Goal: Feedback & Contribution: Contribute content

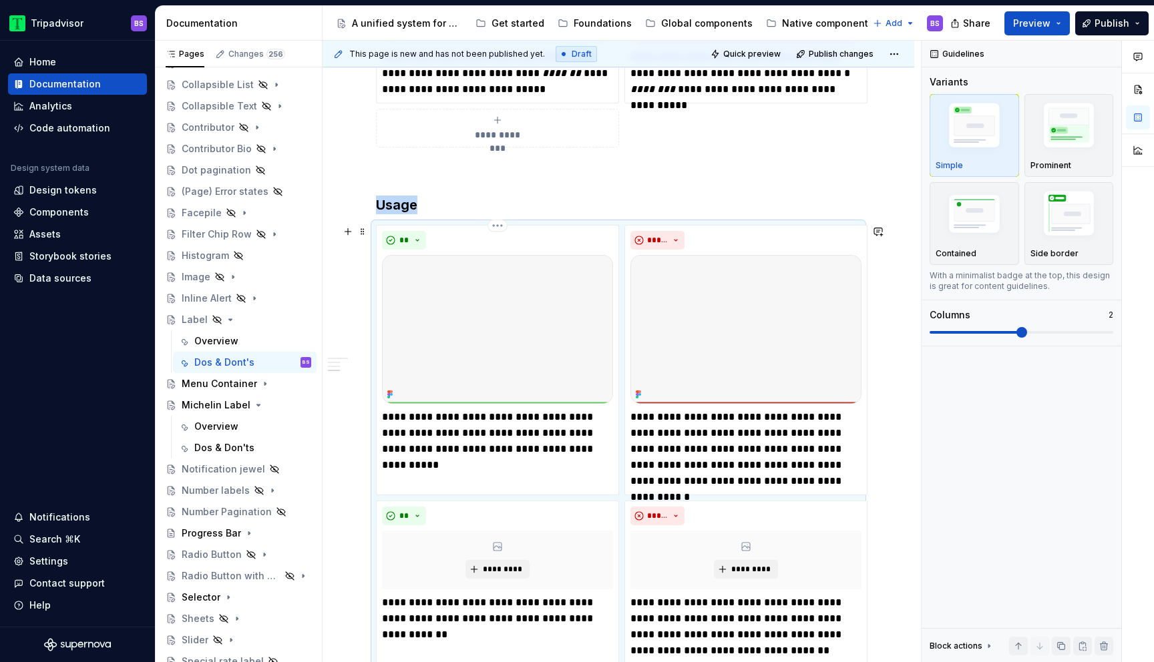
scroll to position [897, 0]
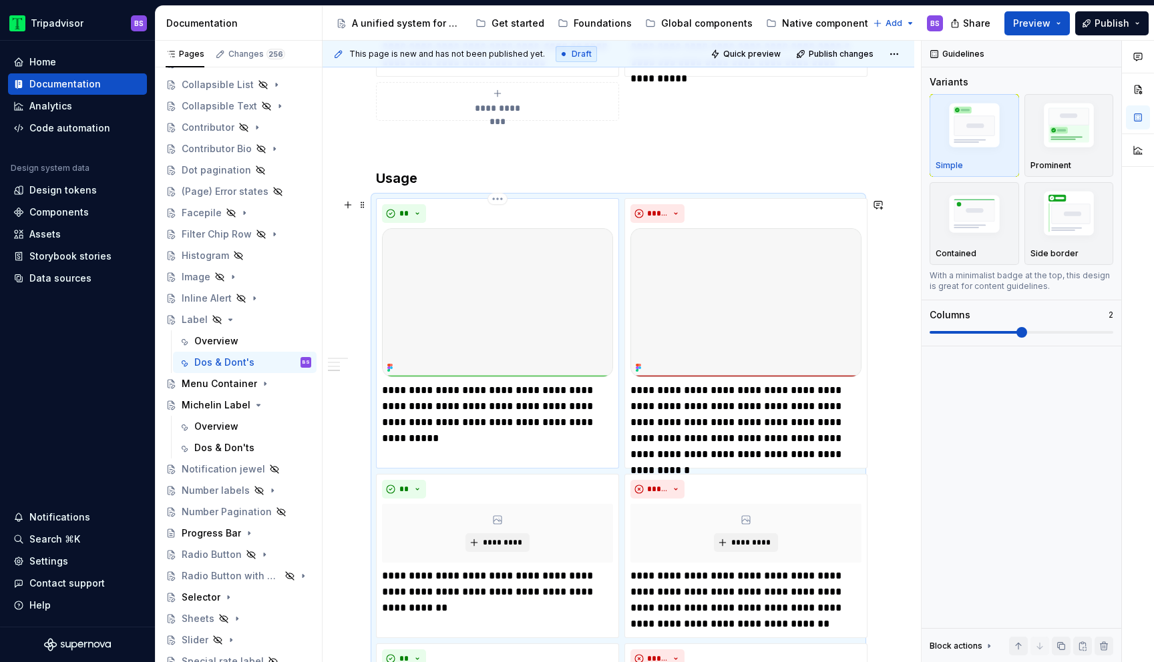
click at [467, 389] on p "**********" at bounding box center [497, 407] width 231 height 48
type textarea "*"
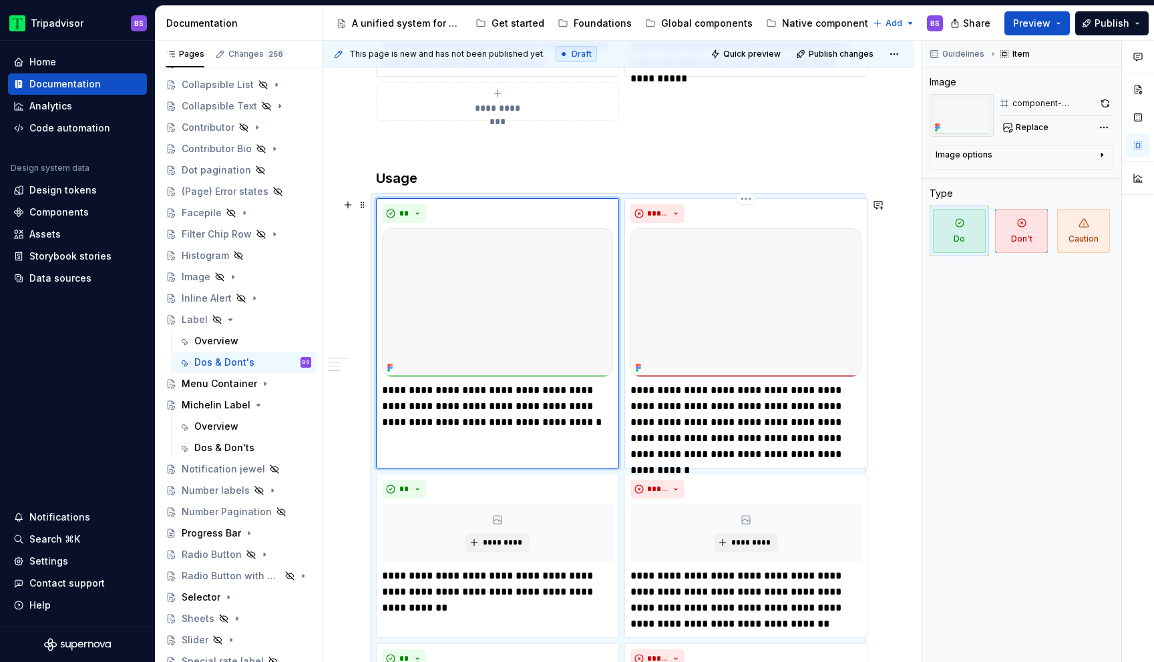
click at [742, 407] on p "**********" at bounding box center [745, 423] width 231 height 80
type textarea "*"
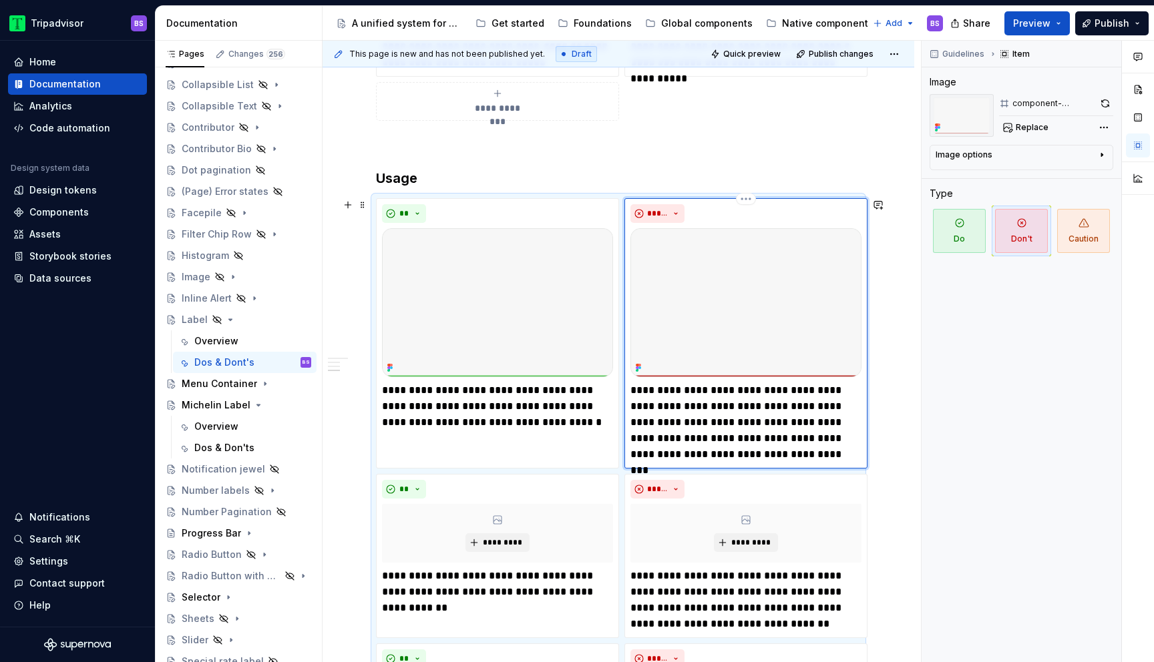
click at [746, 405] on p "**********" at bounding box center [745, 423] width 231 height 80
click at [760, 420] on p "**********" at bounding box center [745, 423] width 231 height 80
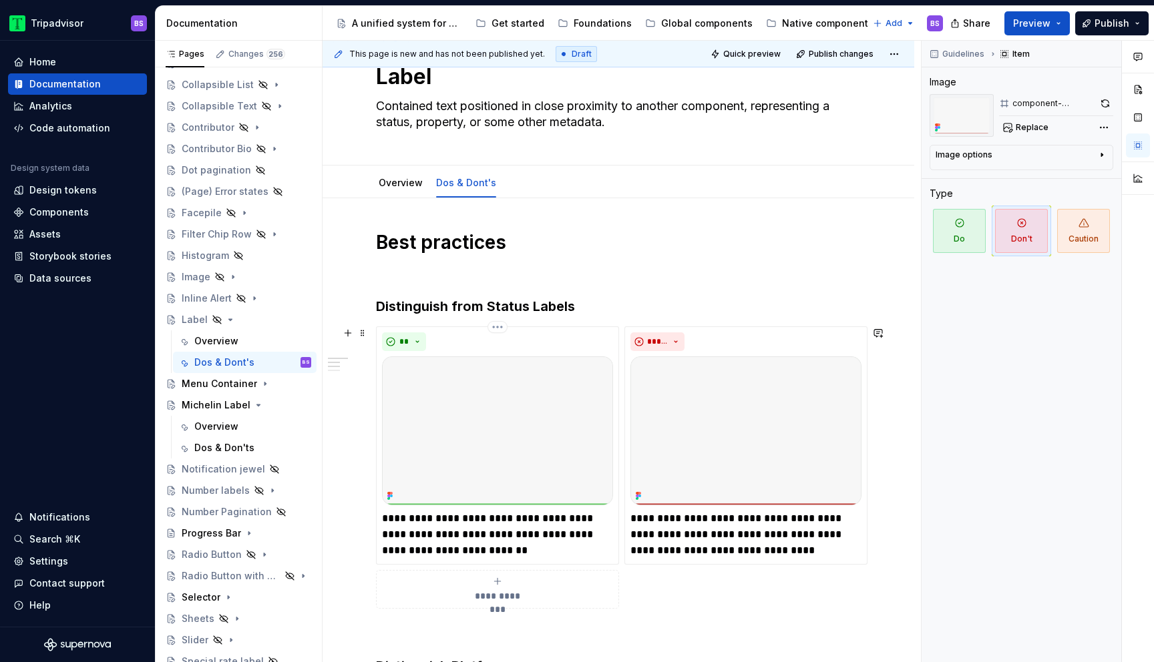
scroll to position [0, 0]
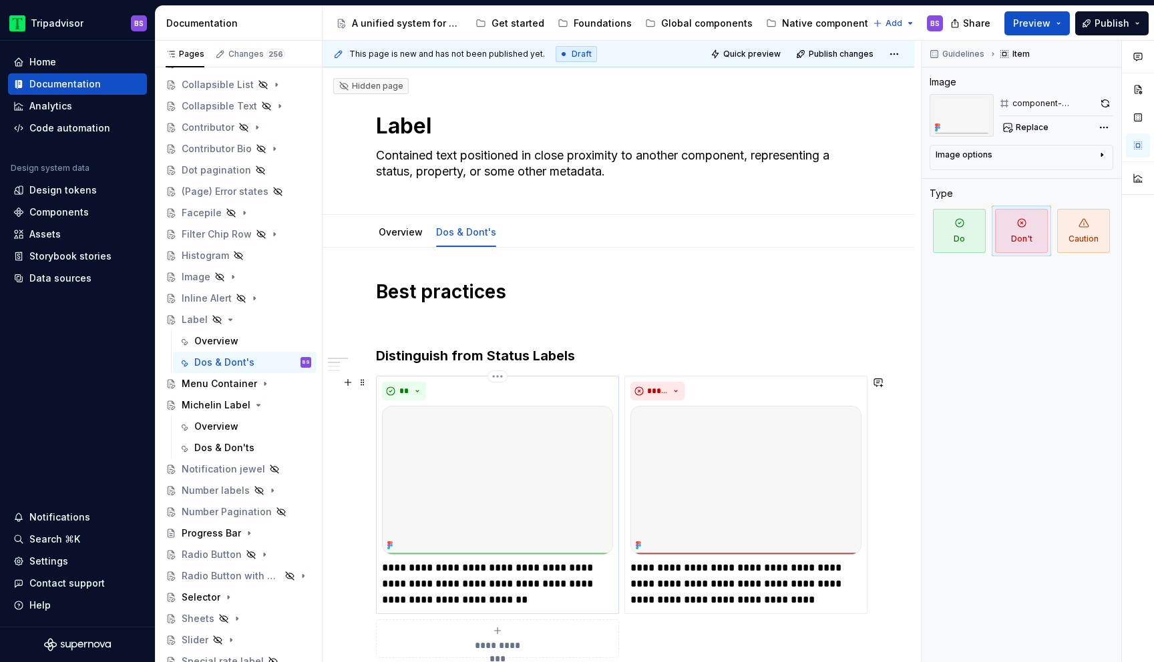
click at [469, 507] on img at bounding box center [497, 480] width 231 height 149
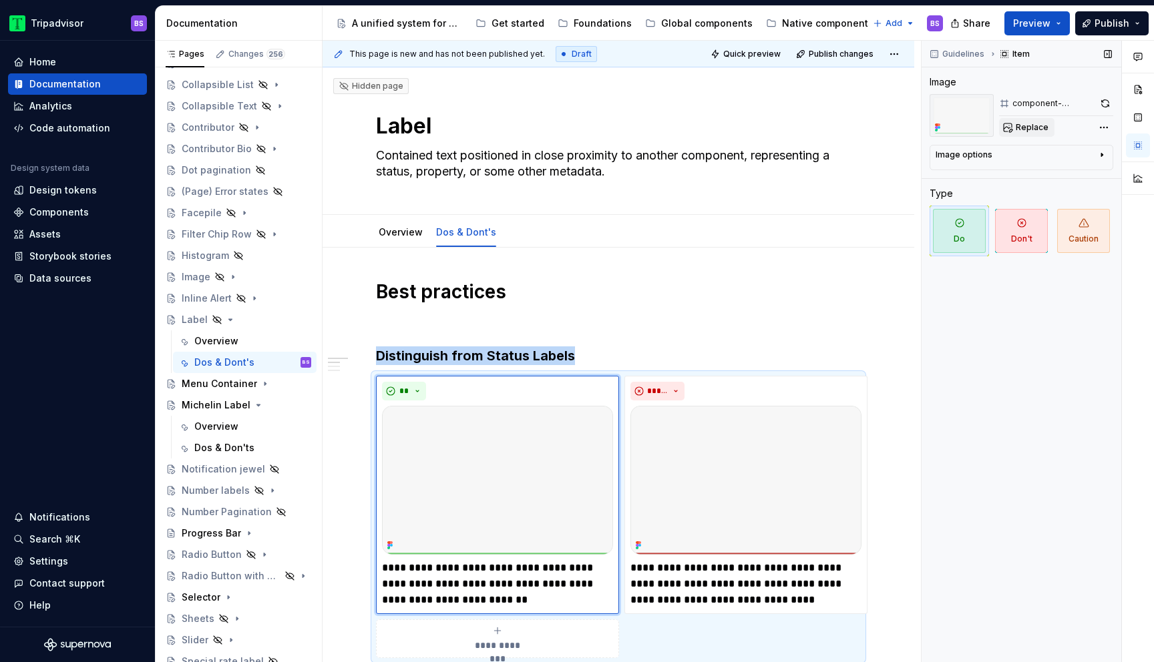
click at [1030, 128] on span "Replace" at bounding box center [1031, 127] width 33 height 11
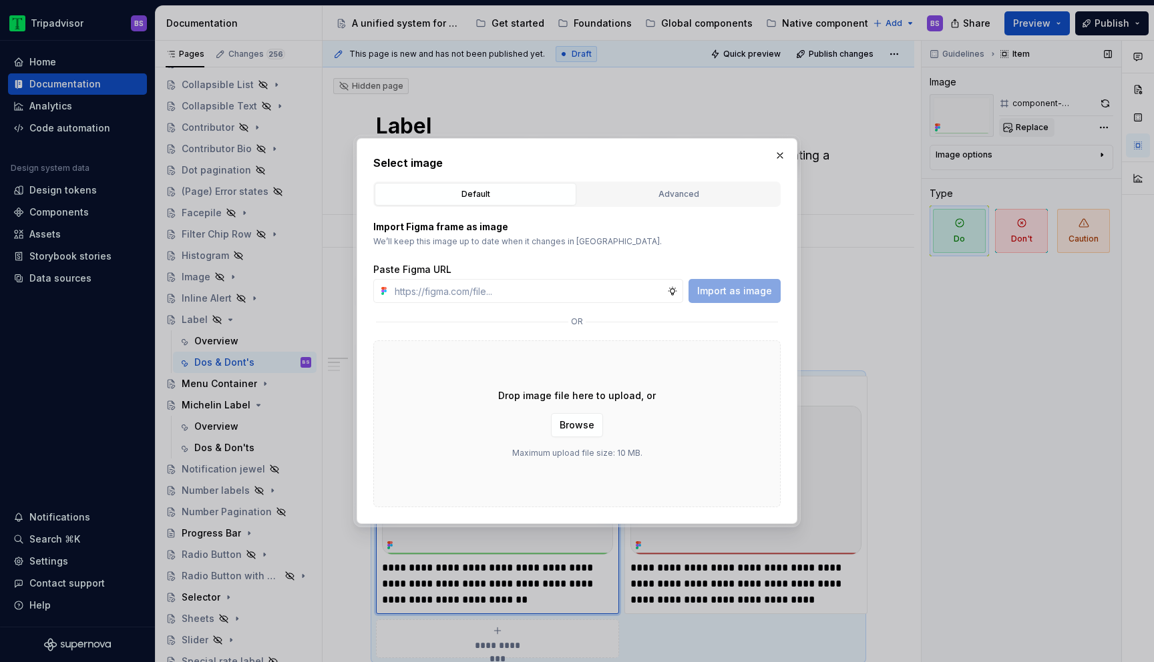
type textarea "*"
type input "[URL][DOMAIN_NAME][DATE][DATE]"
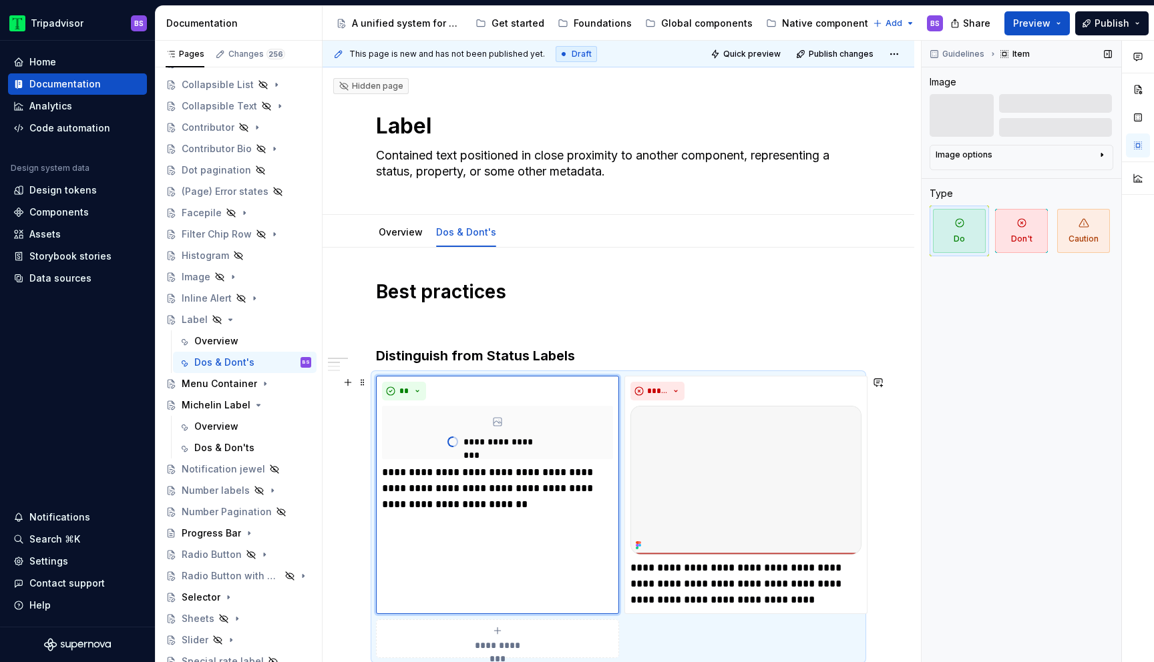
scroll to position [15, 0]
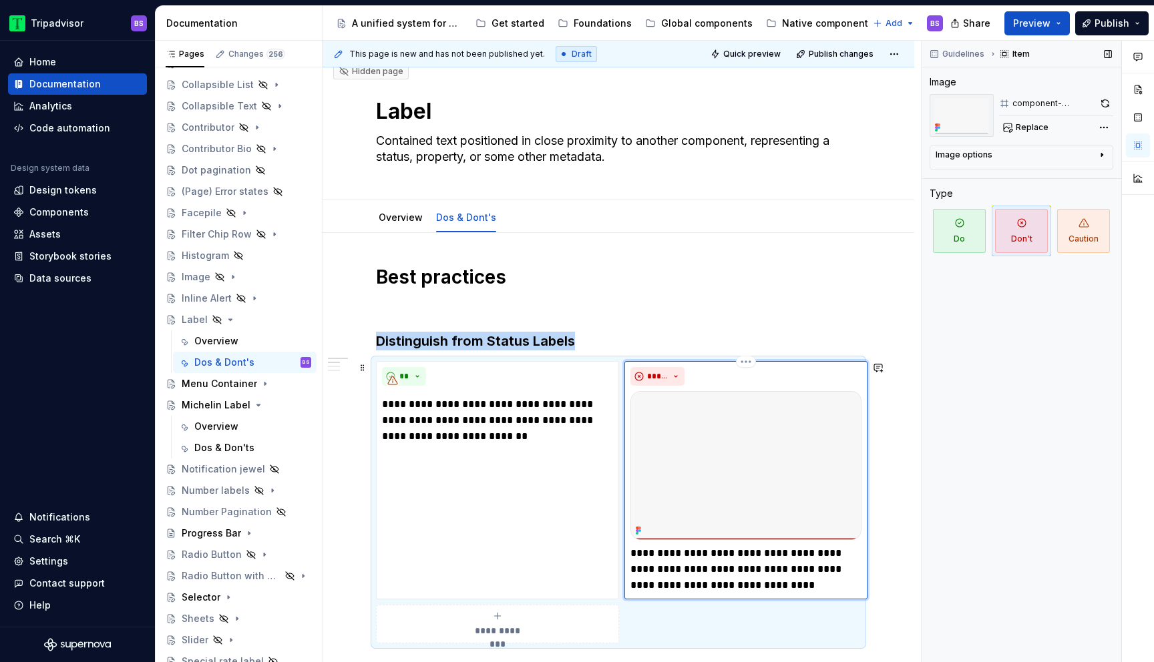
click at [689, 419] on img at bounding box center [745, 465] width 231 height 149
click at [1027, 122] on span "Replace" at bounding box center [1031, 127] width 33 height 11
type textarea "*"
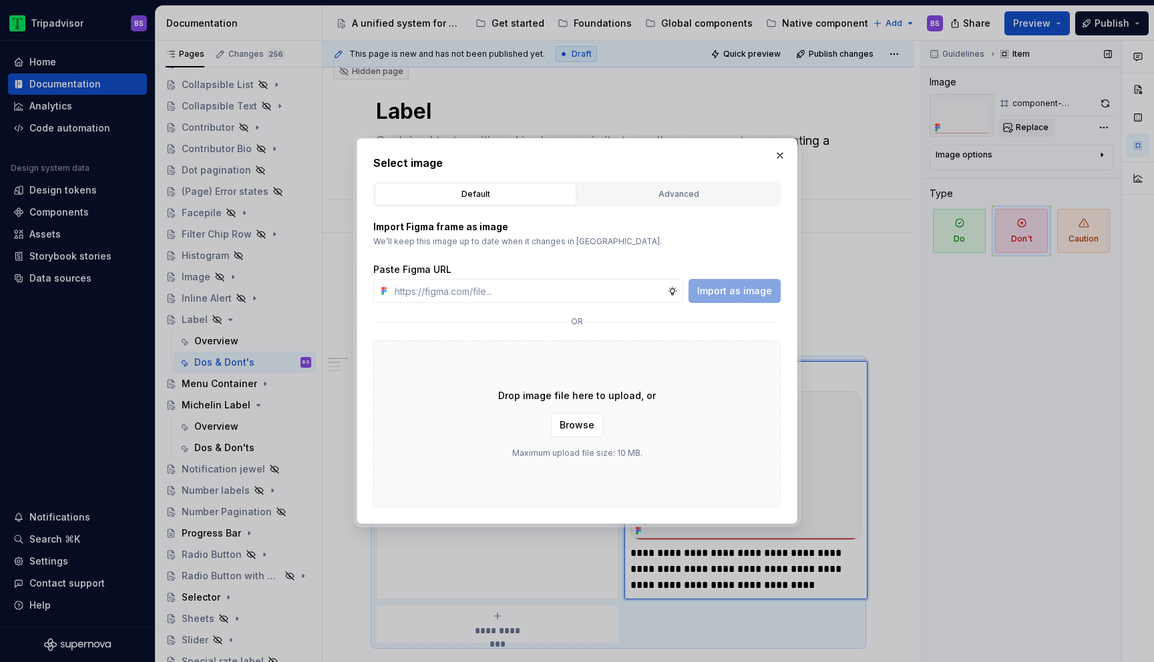
type input "[URL][DOMAIN_NAME][DATE][DATE]"
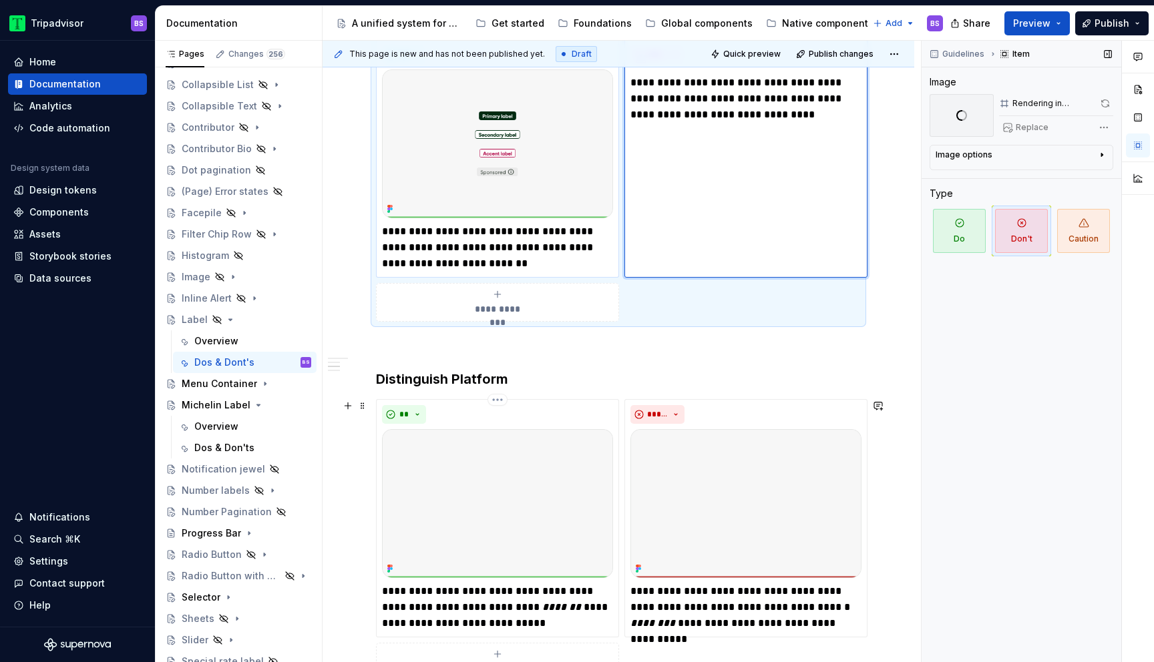
scroll to position [394, 0]
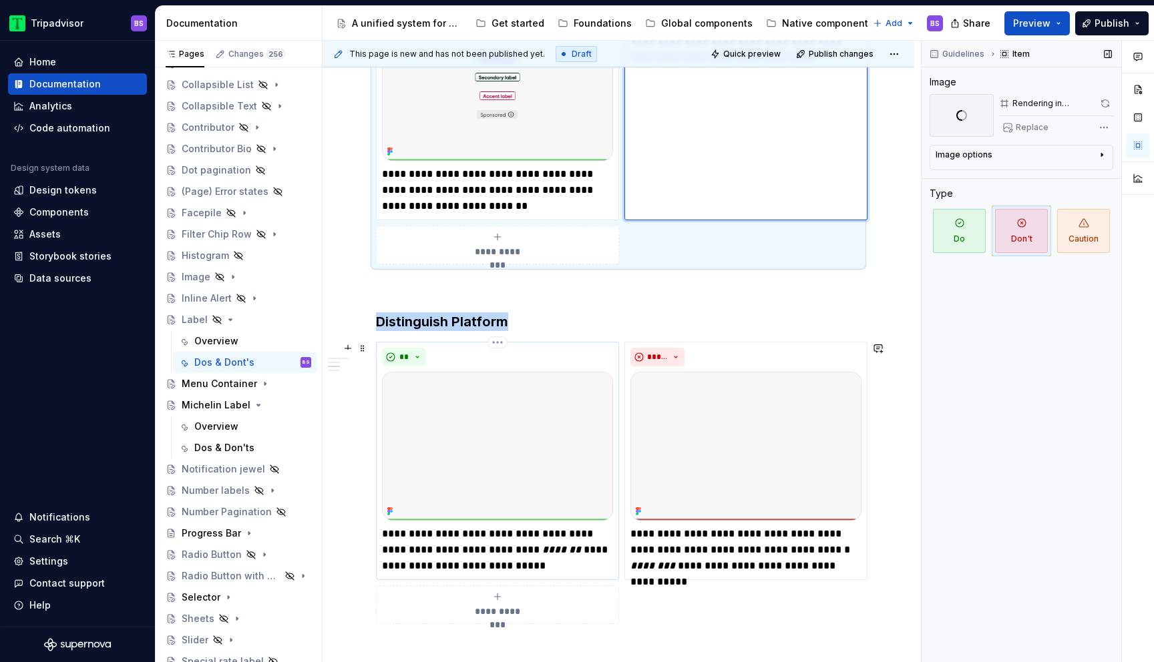
click at [495, 403] on img at bounding box center [497, 446] width 231 height 149
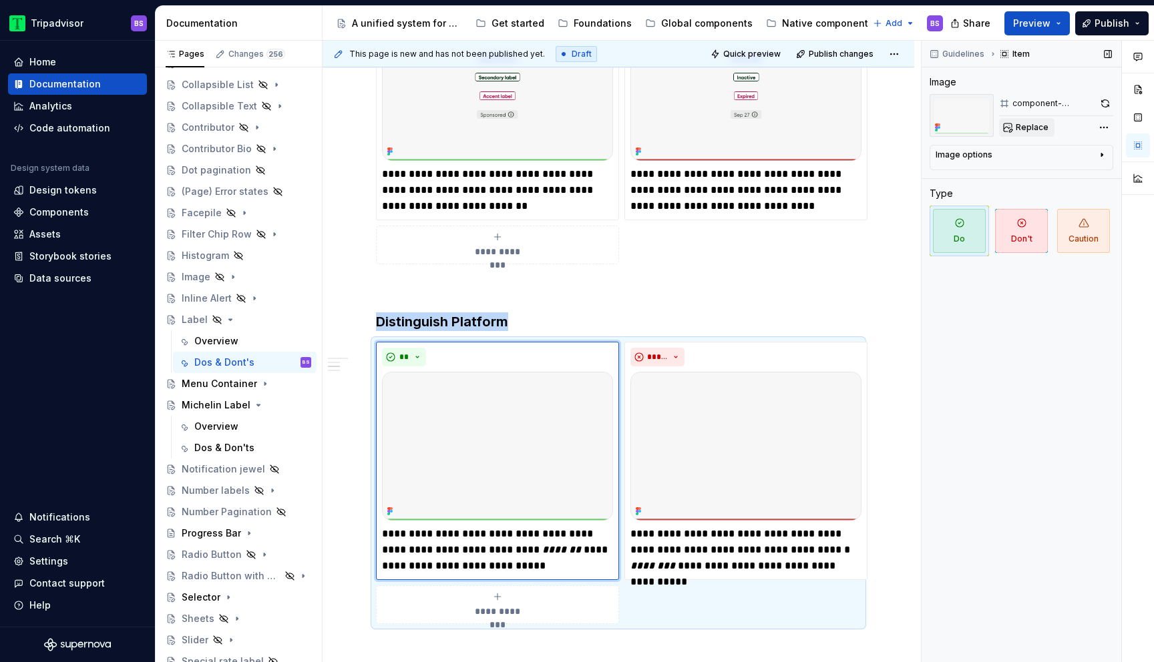
click at [1035, 122] on span "Replace" at bounding box center [1031, 127] width 33 height 11
type textarea "*"
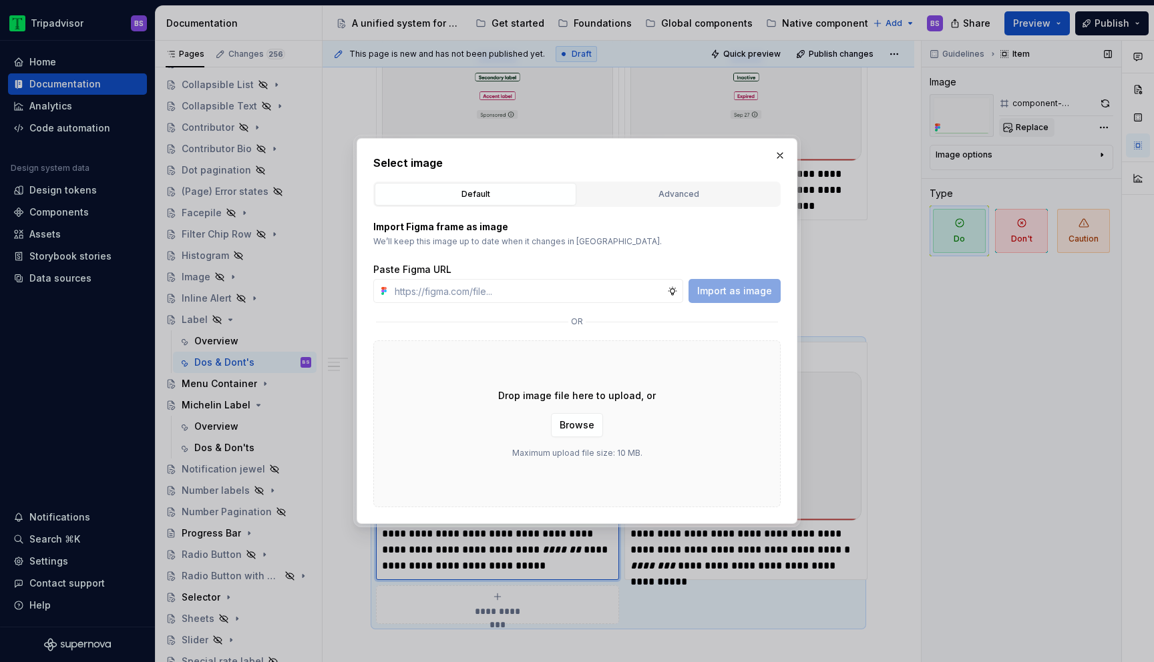
type input "[URL][DOMAIN_NAME][DATE][DATE]"
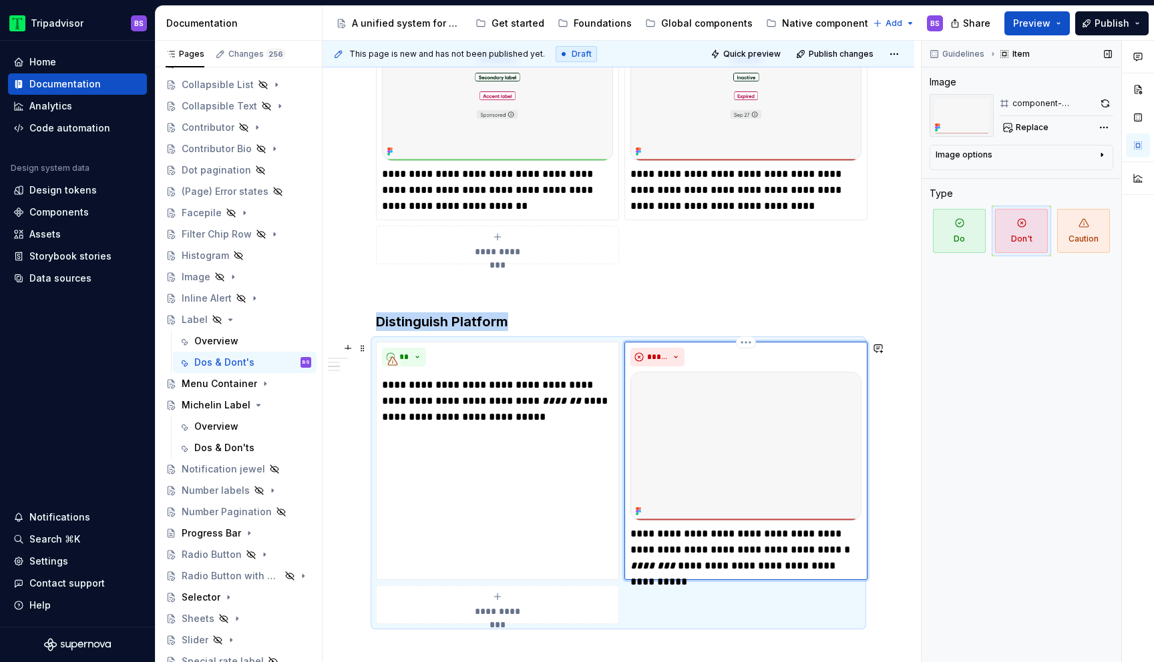
click at [697, 401] on img at bounding box center [745, 446] width 231 height 149
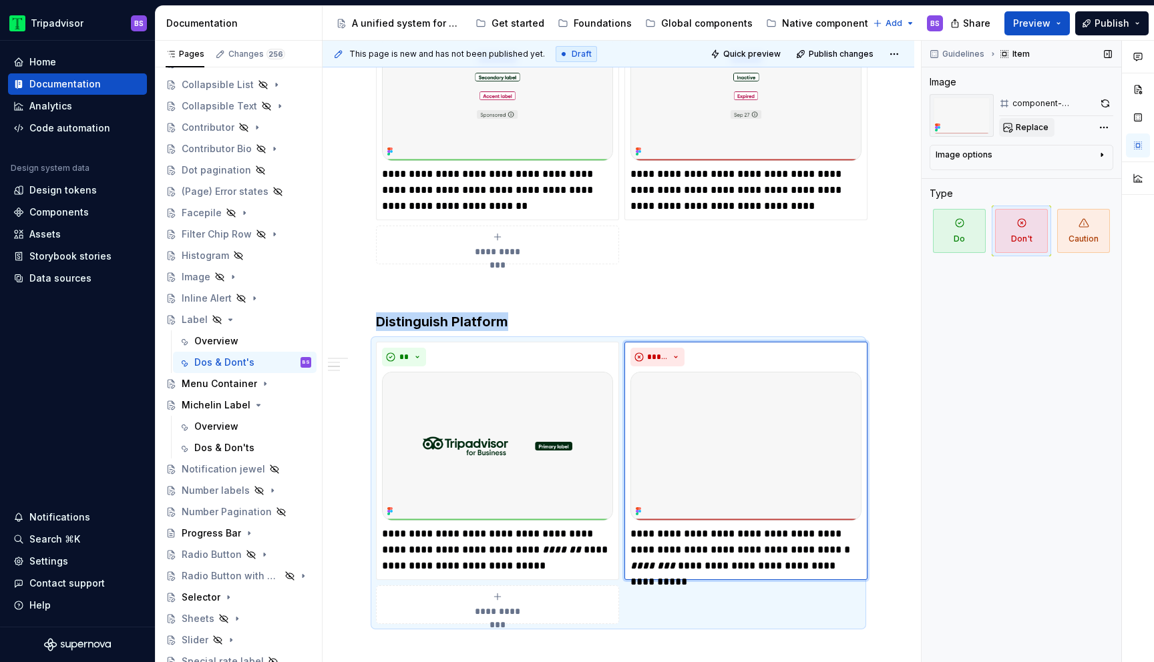
click at [1027, 129] on span "Replace" at bounding box center [1031, 127] width 33 height 11
type textarea "*"
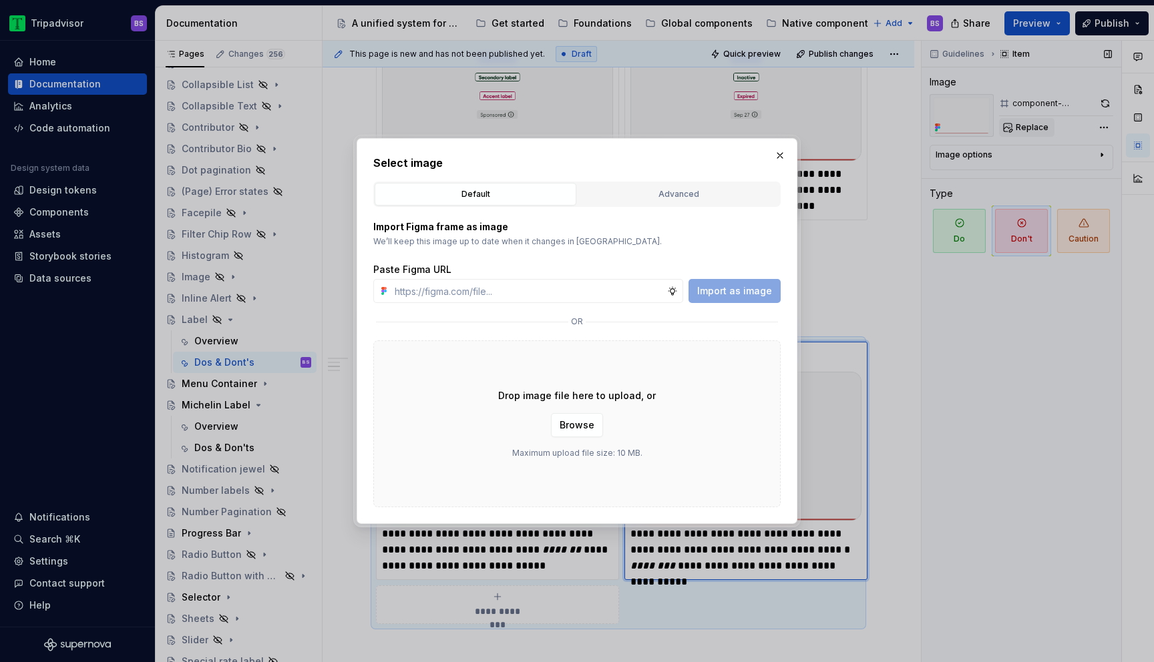
type input "[URL][DOMAIN_NAME][DATE][DATE]"
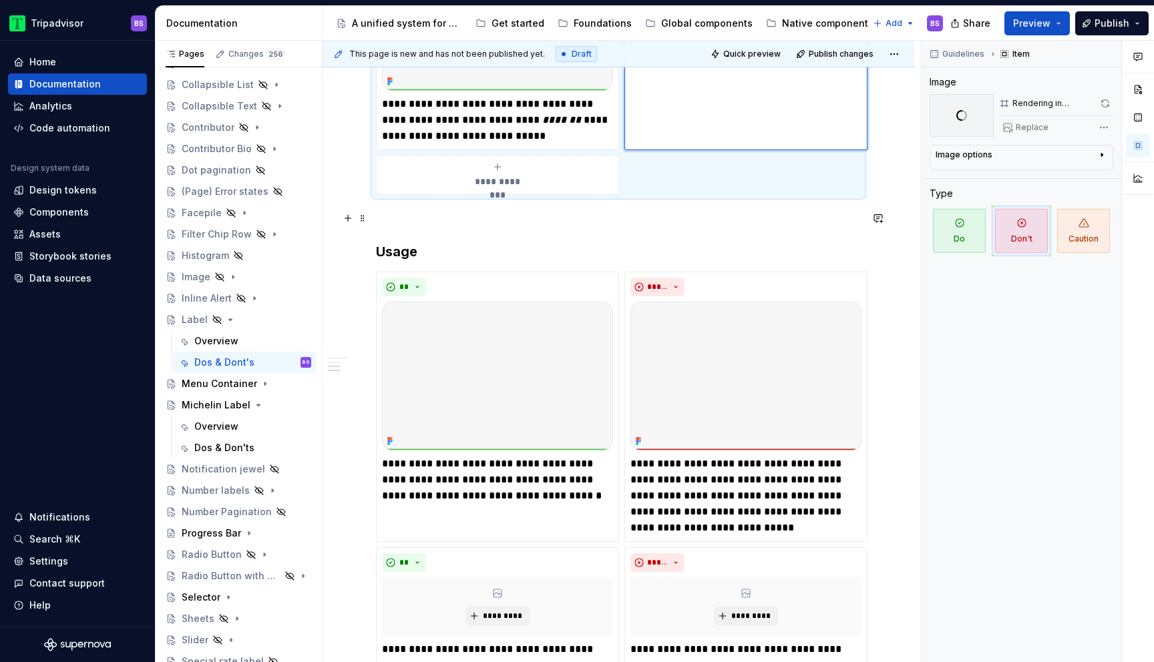
scroll to position [934, 0]
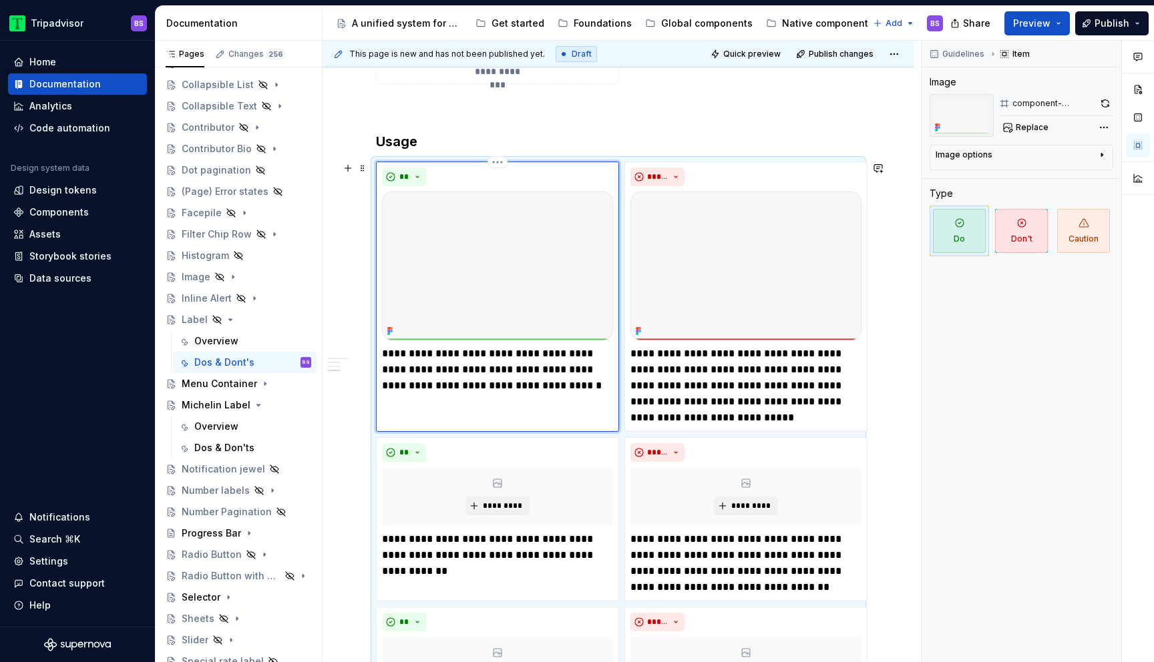
click at [465, 253] on img at bounding box center [497, 266] width 231 height 149
click at [1025, 130] on span "Replace" at bounding box center [1031, 127] width 33 height 11
type textarea "*"
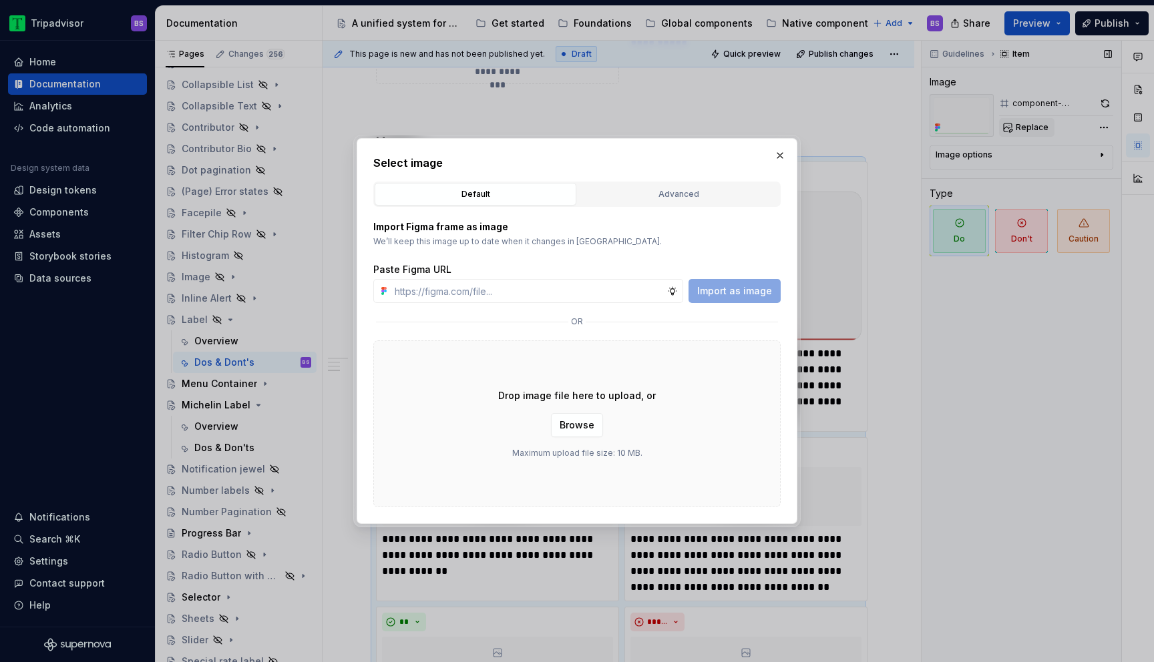
type input "[URL][DOMAIN_NAME][DATE][DATE]"
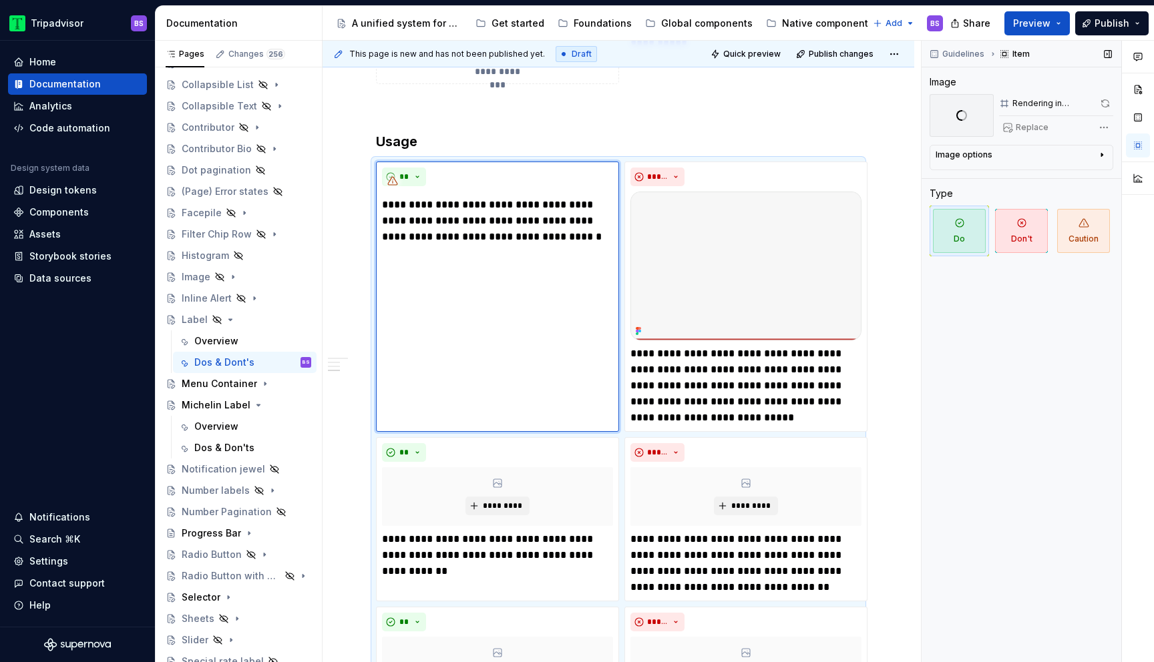
scroll to position [1089, 0]
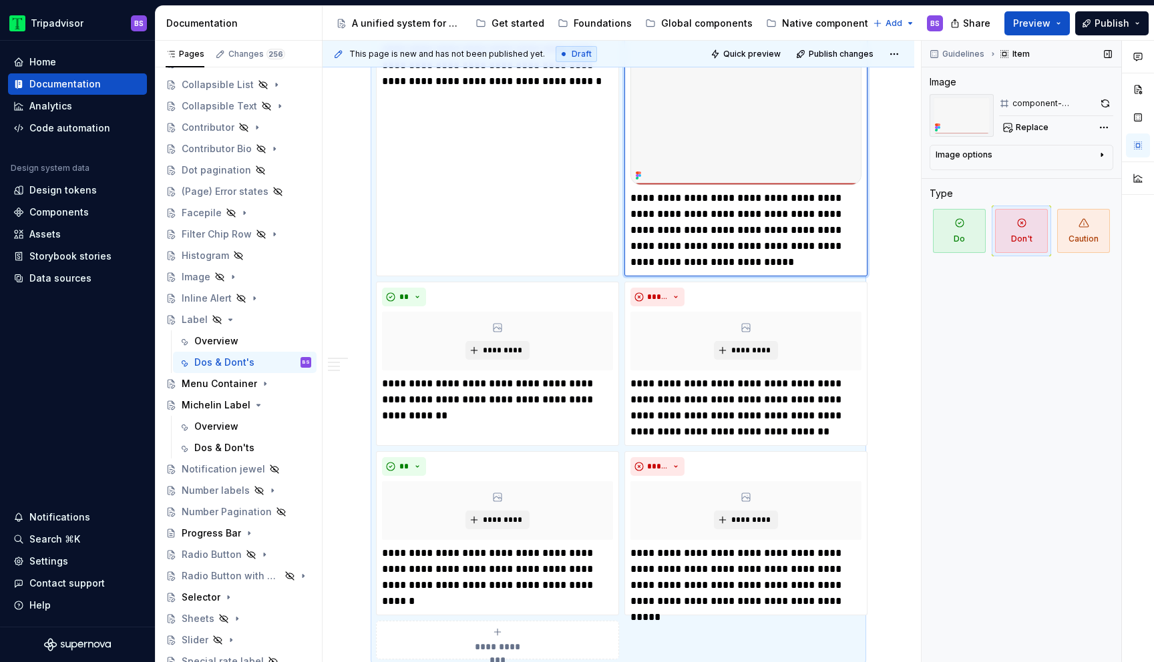
click at [725, 149] on img at bounding box center [745, 110] width 231 height 149
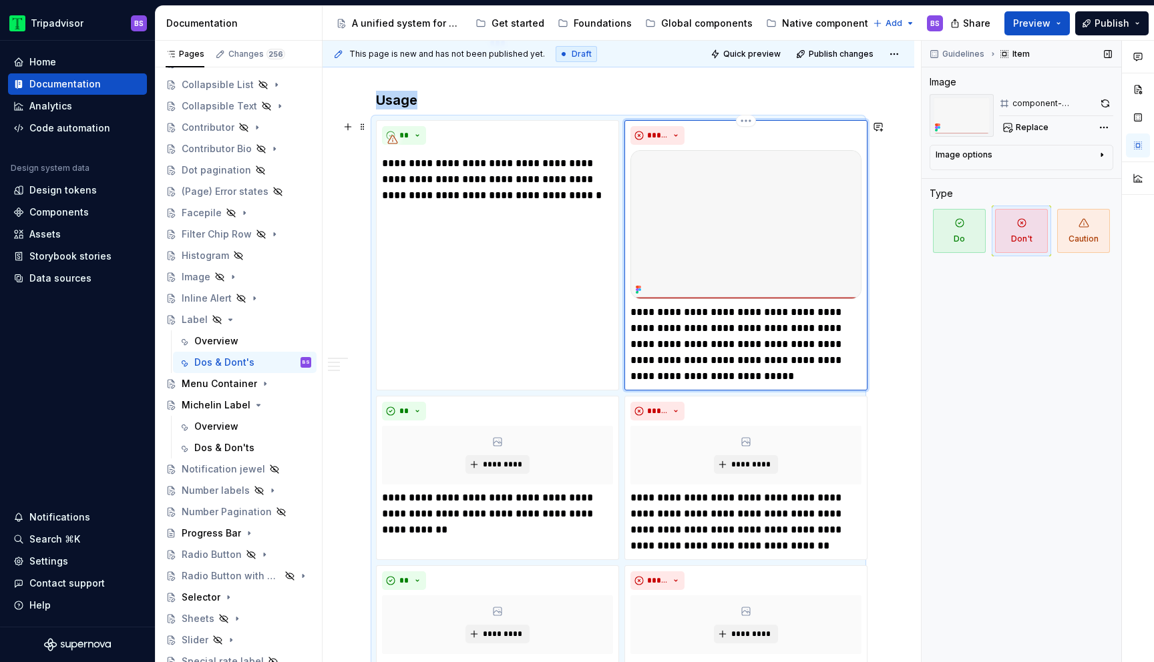
scroll to position [937, 0]
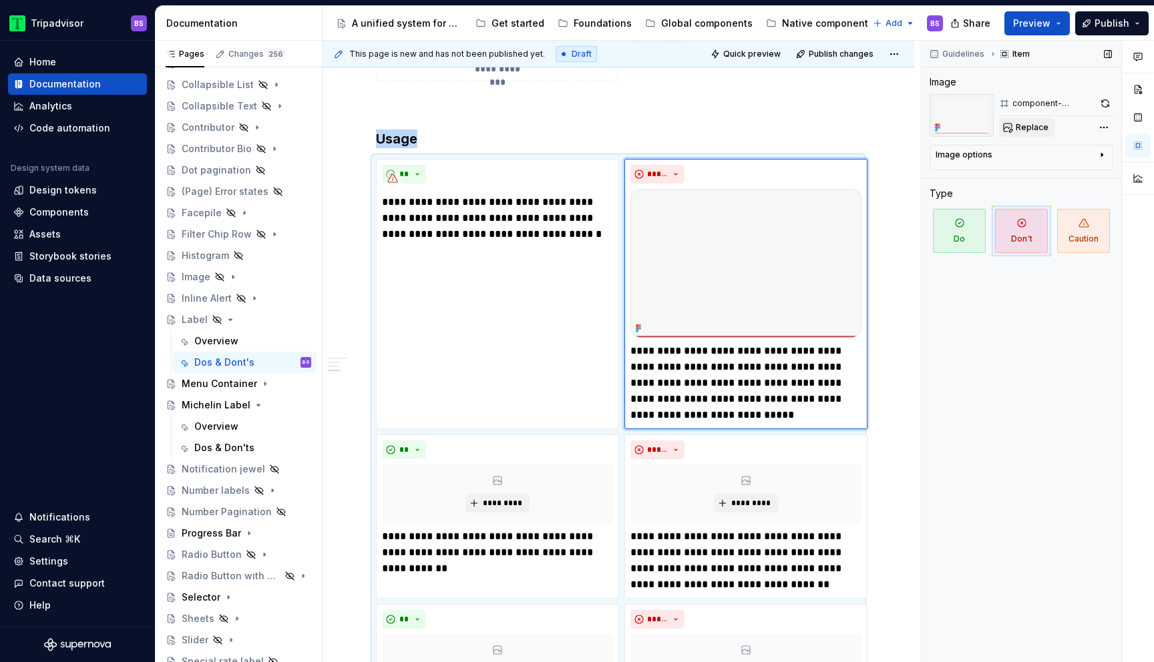
click at [1023, 125] on span "Replace" at bounding box center [1031, 127] width 33 height 11
type textarea "*"
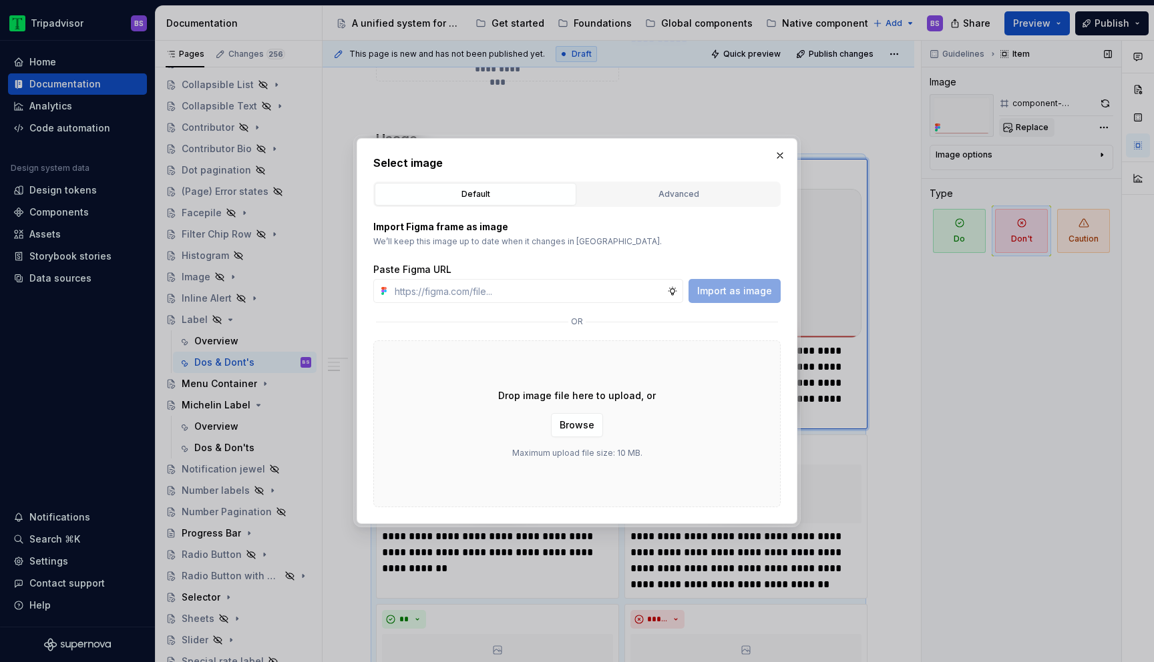
type input "[URL][DOMAIN_NAME][DATE][DATE]"
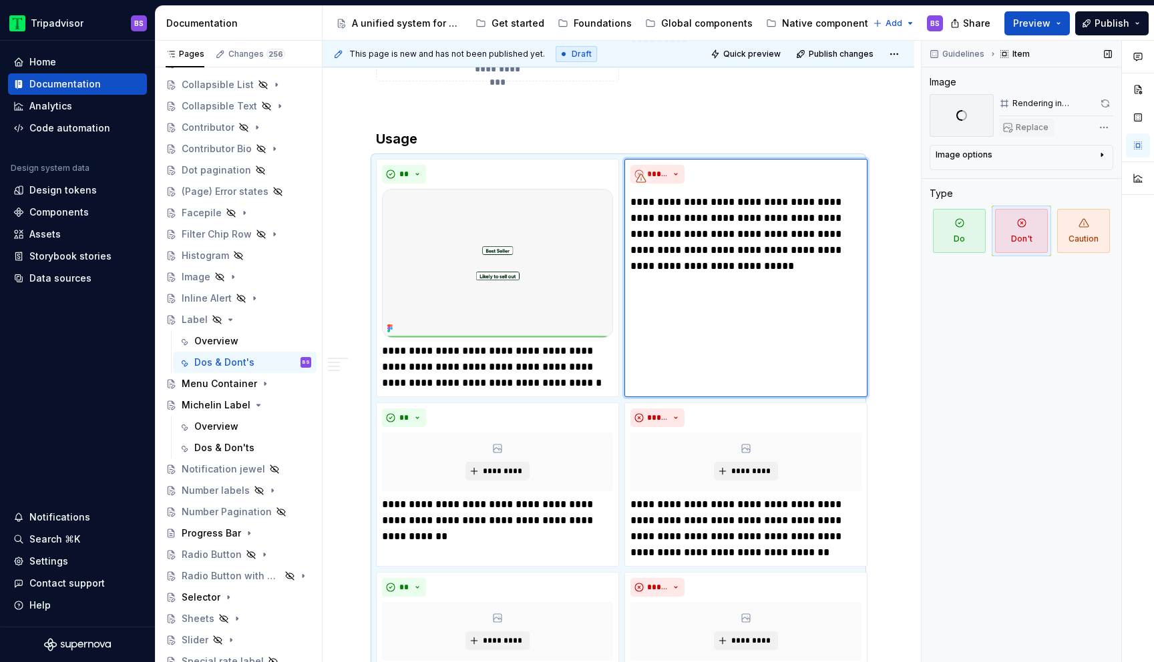
scroll to position [1057, 0]
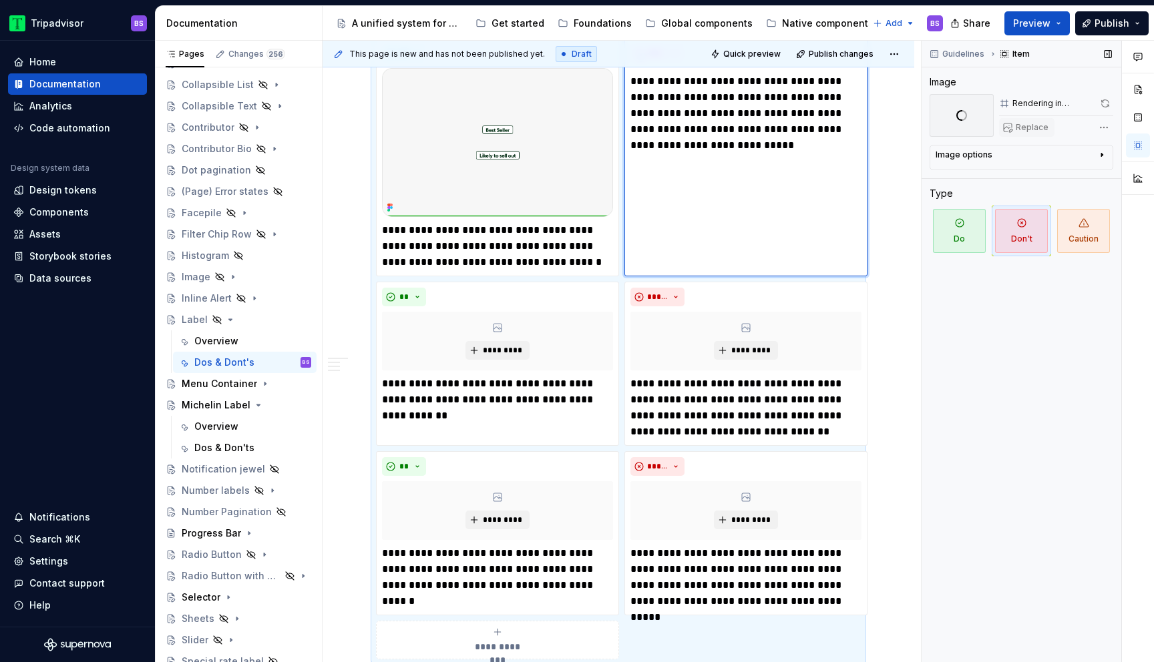
type textarea "*"
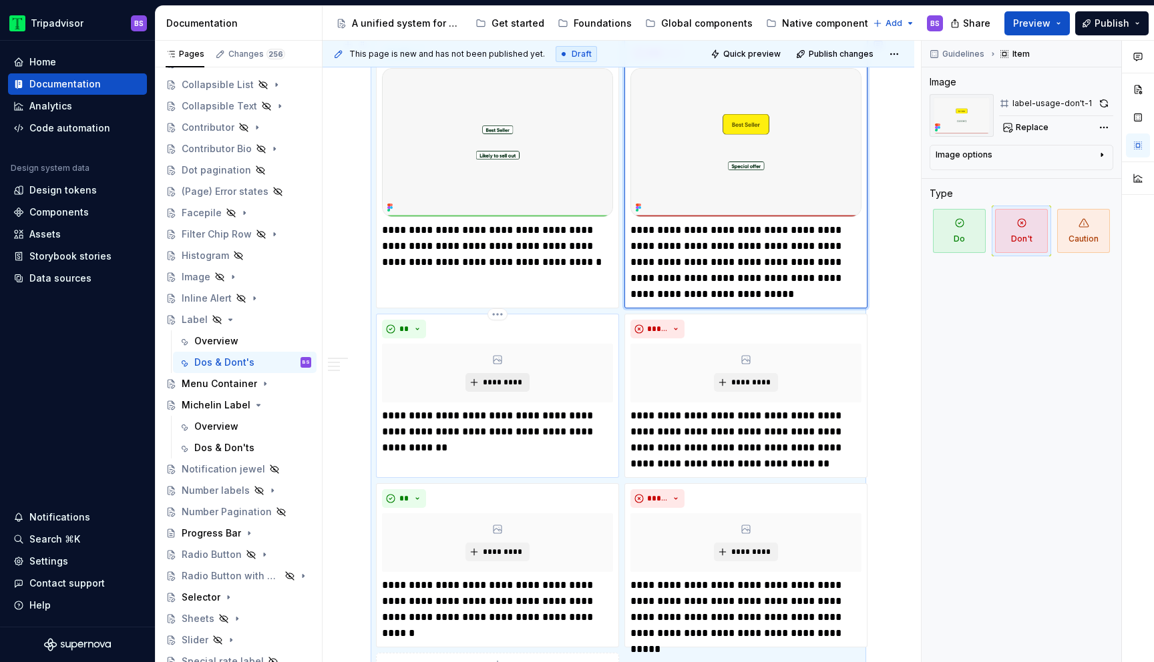
click at [509, 382] on span "*********" at bounding box center [502, 382] width 41 height 11
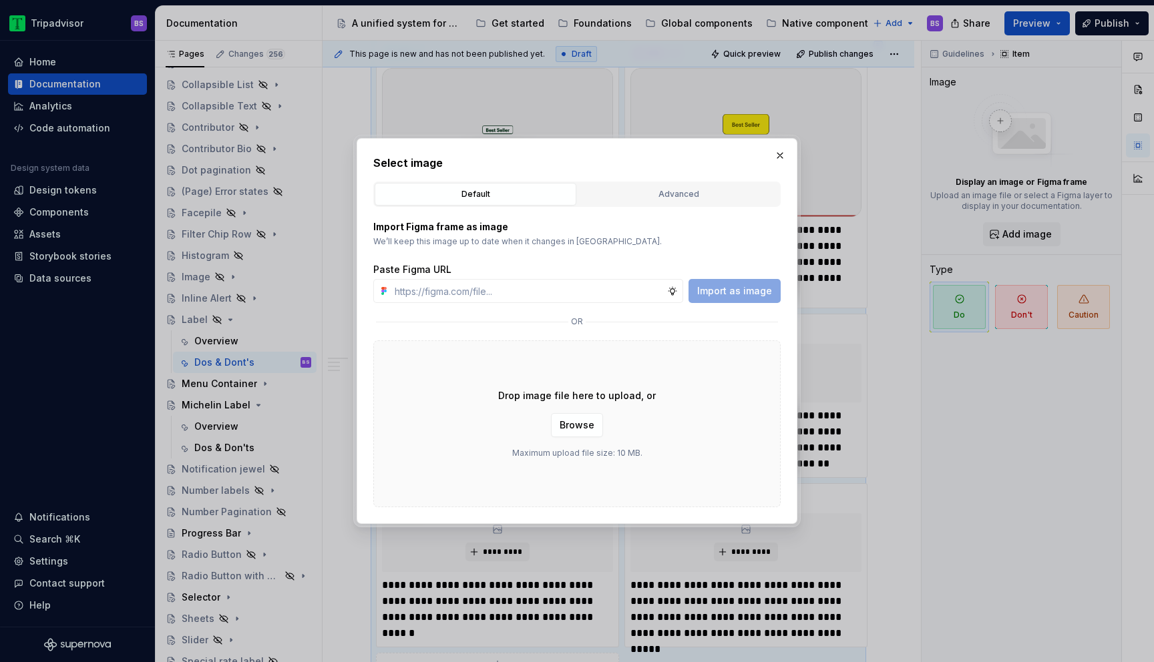
type input "[URL][DOMAIN_NAME][DATE][DATE]"
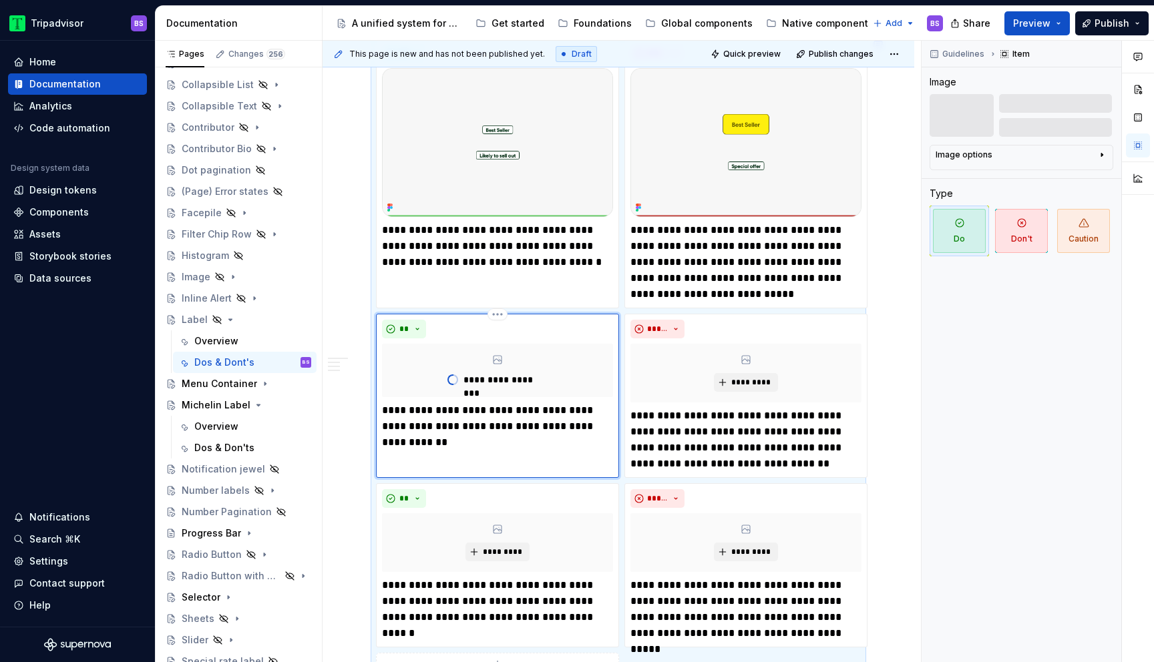
scroll to position [1089, 0]
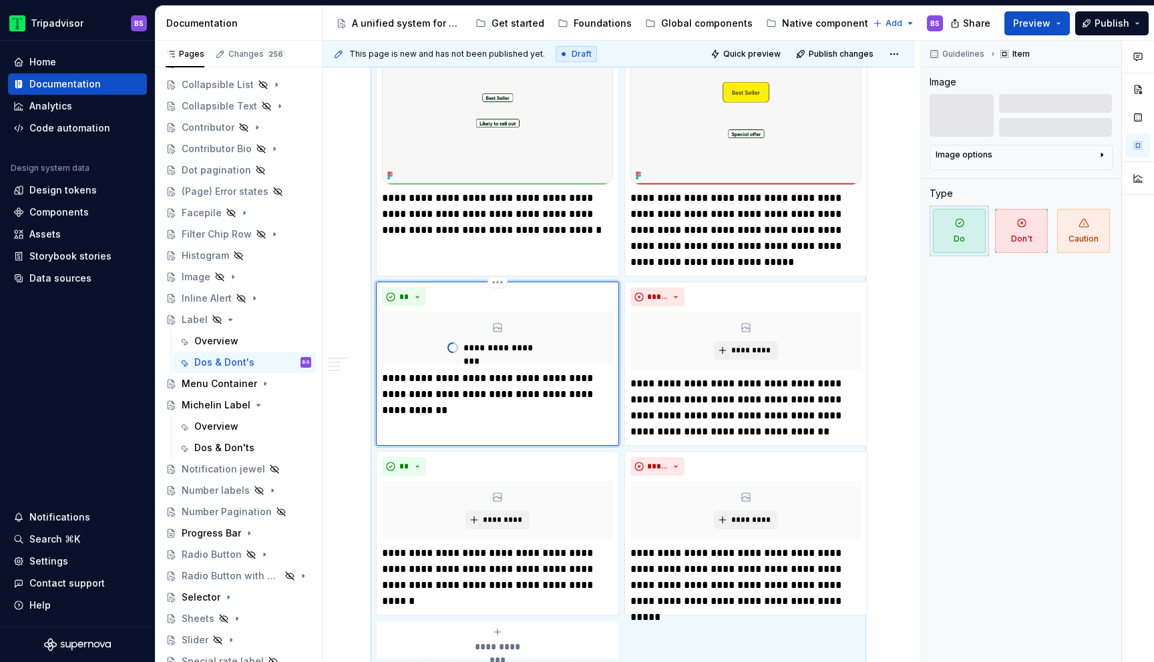
type textarea "*"
click at [740, 351] on span "*********" at bounding box center [750, 350] width 41 height 11
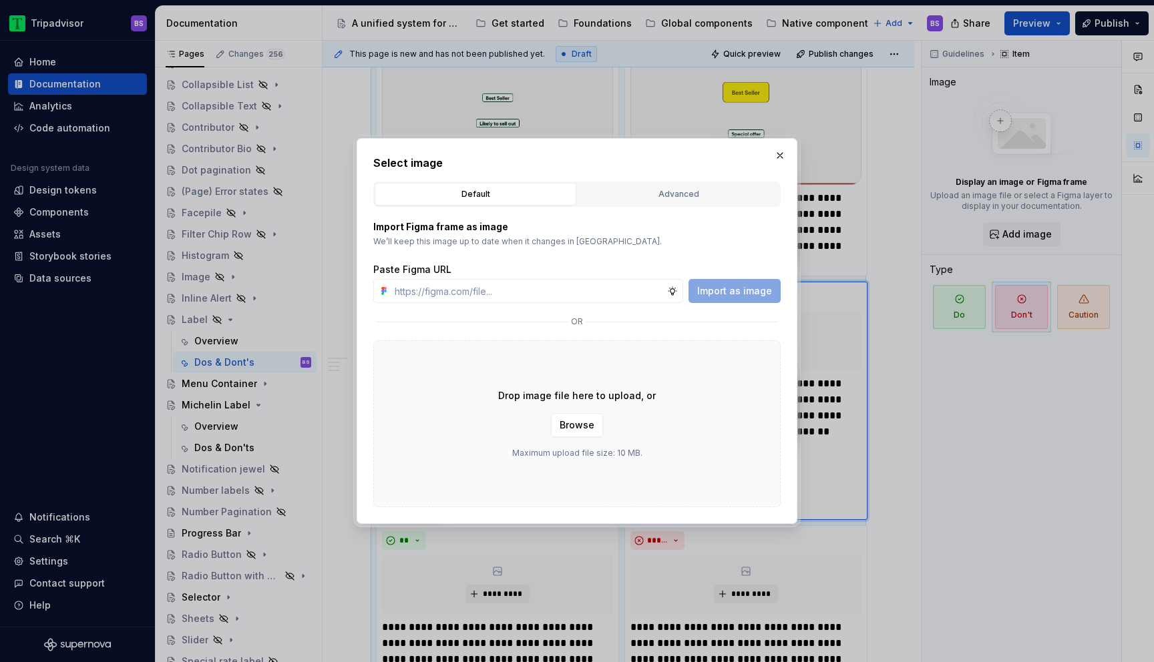
type input "[URL][DOMAIN_NAME][DATE][DATE]"
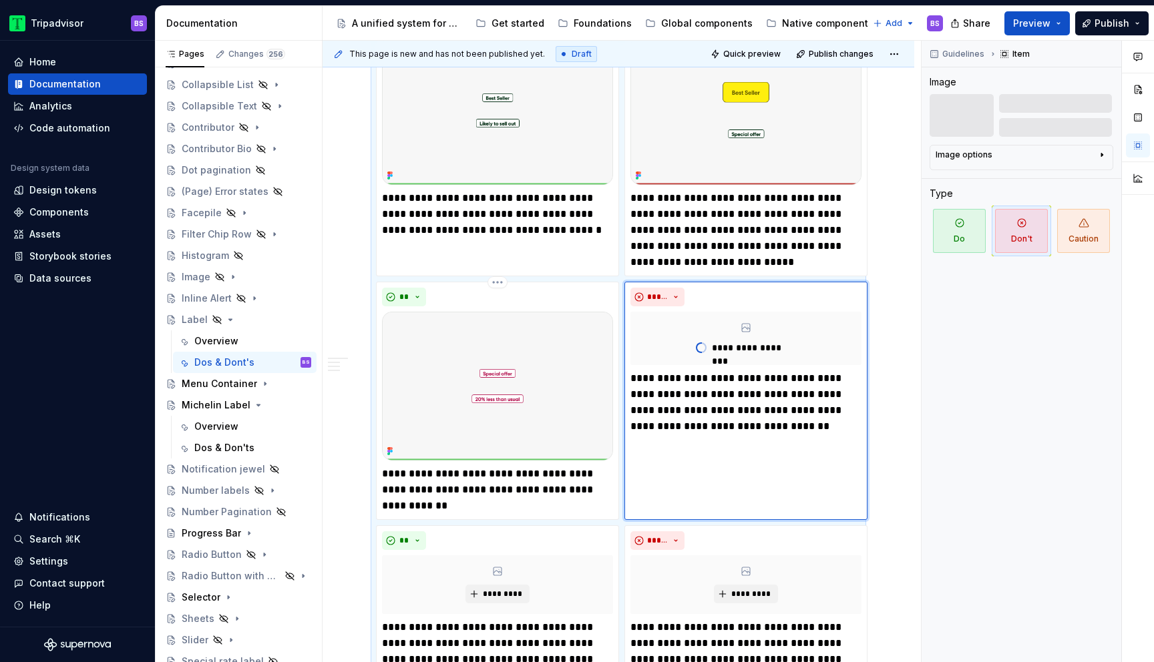
scroll to position [1164, 0]
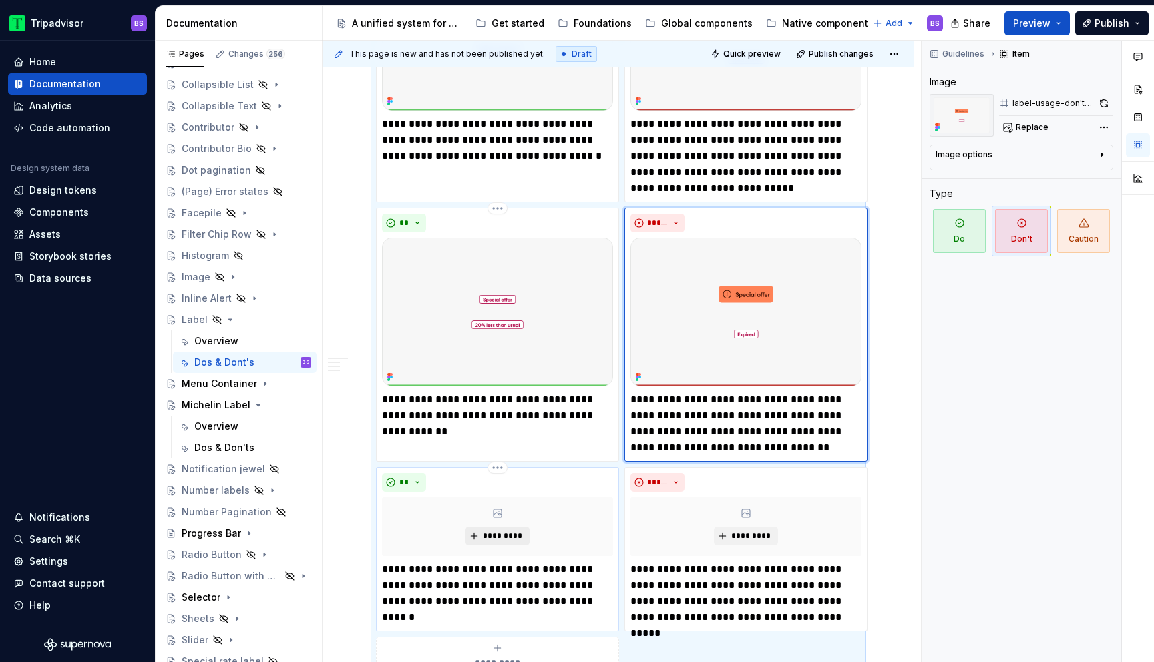
click at [489, 531] on span "*********" at bounding box center [502, 536] width 41 height 11
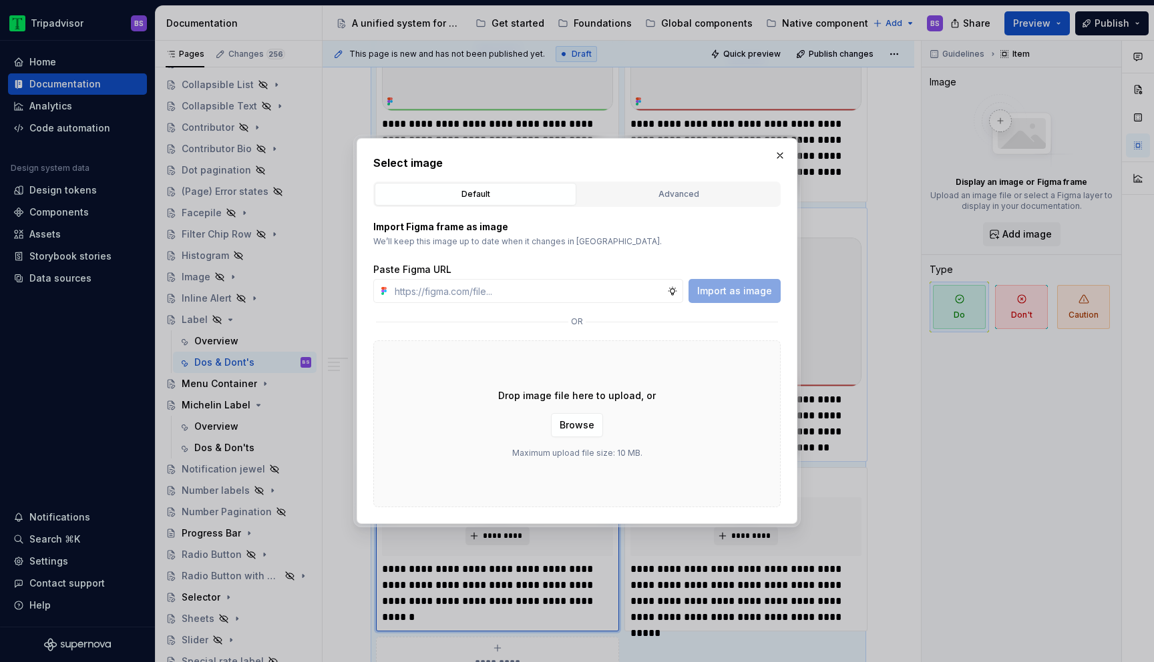
type textarea "*"
type input "[URL][DOMAIN_NAME][DATE][DATE]"
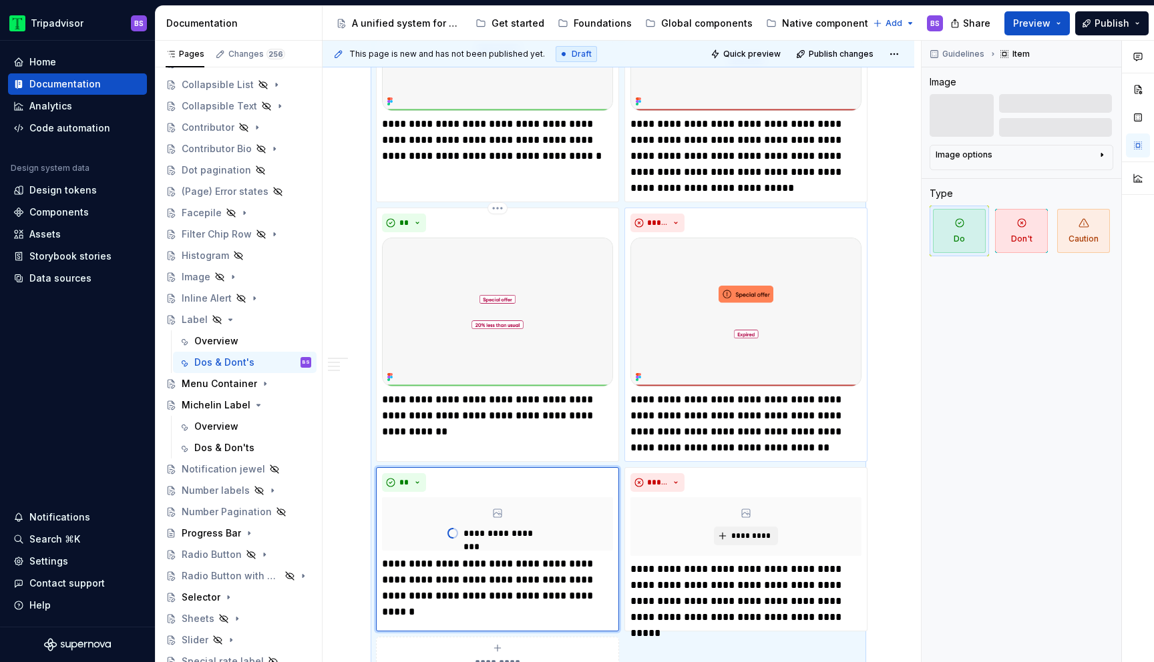
scroll to position [1180, 0]
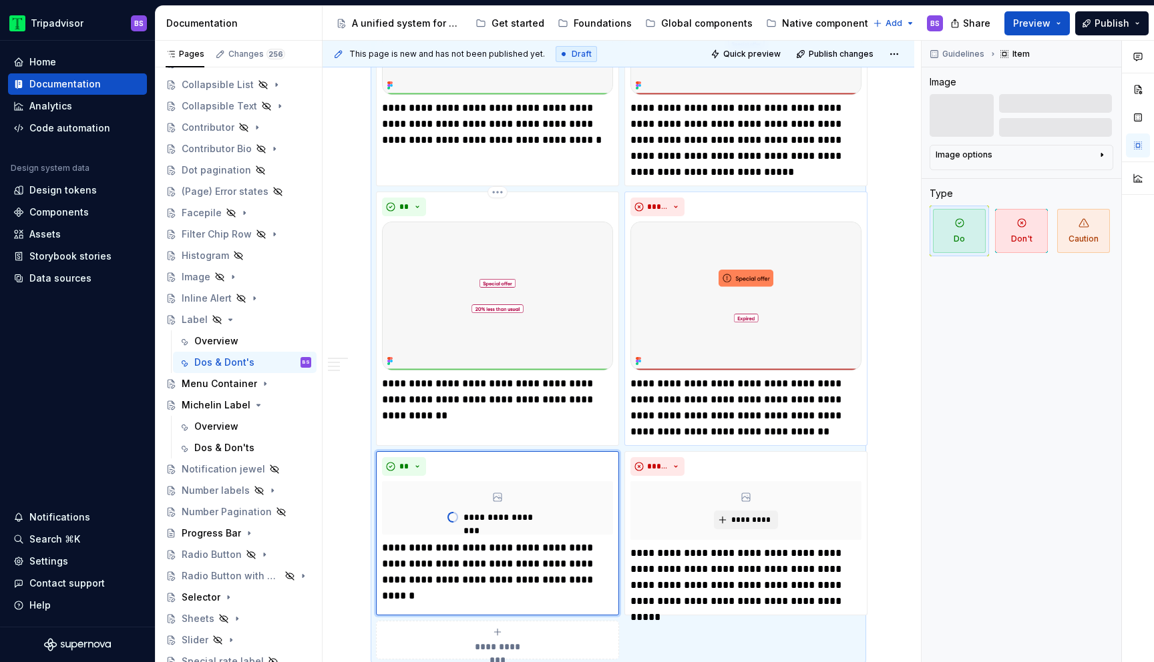
type textarea "*"
click at [734, 523] on span "*********" at bounding box center [750, 520] width 41 height 11
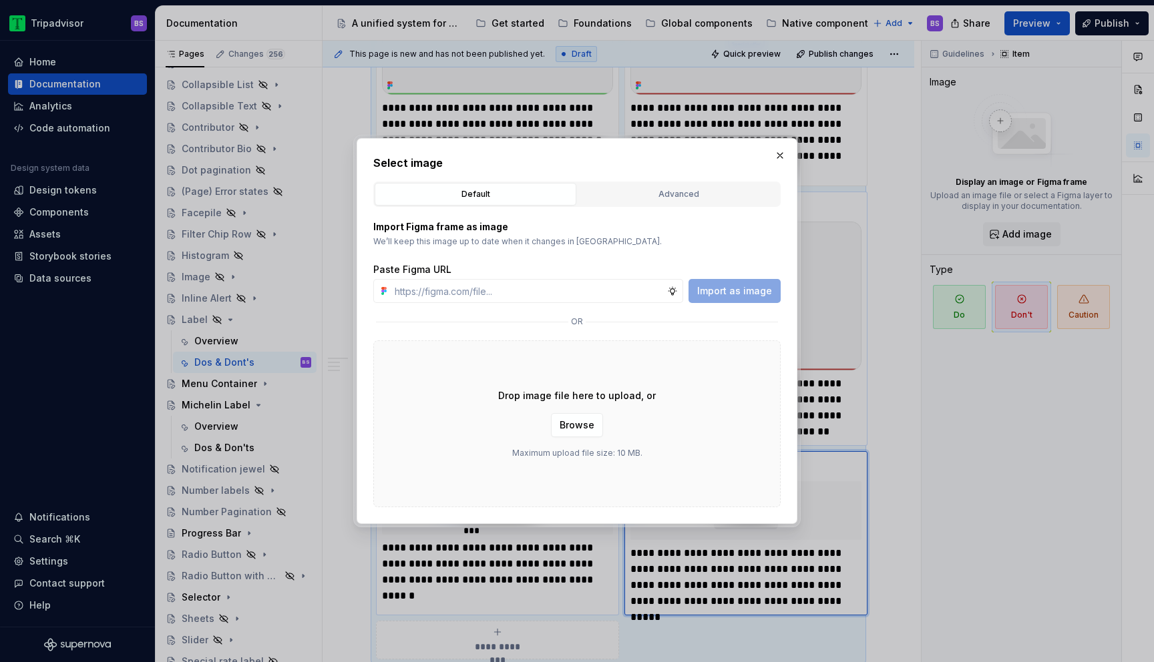
type input "[URL][DOMAIN_NAME][DATE][DATE]"
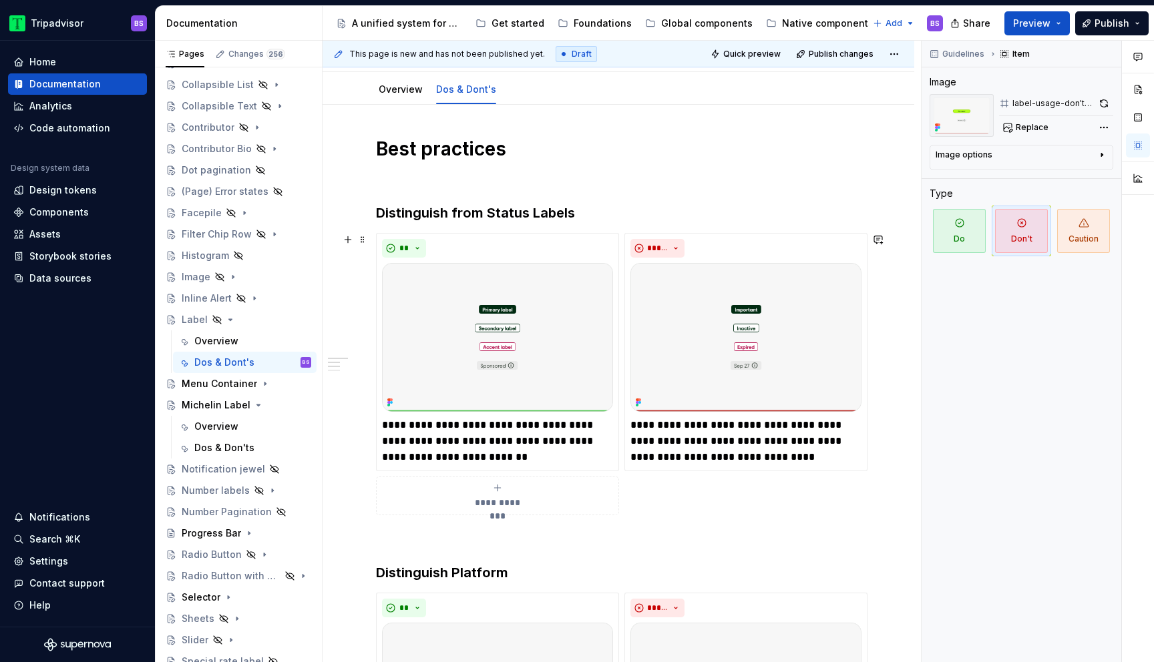
scroll to position [0, 0]
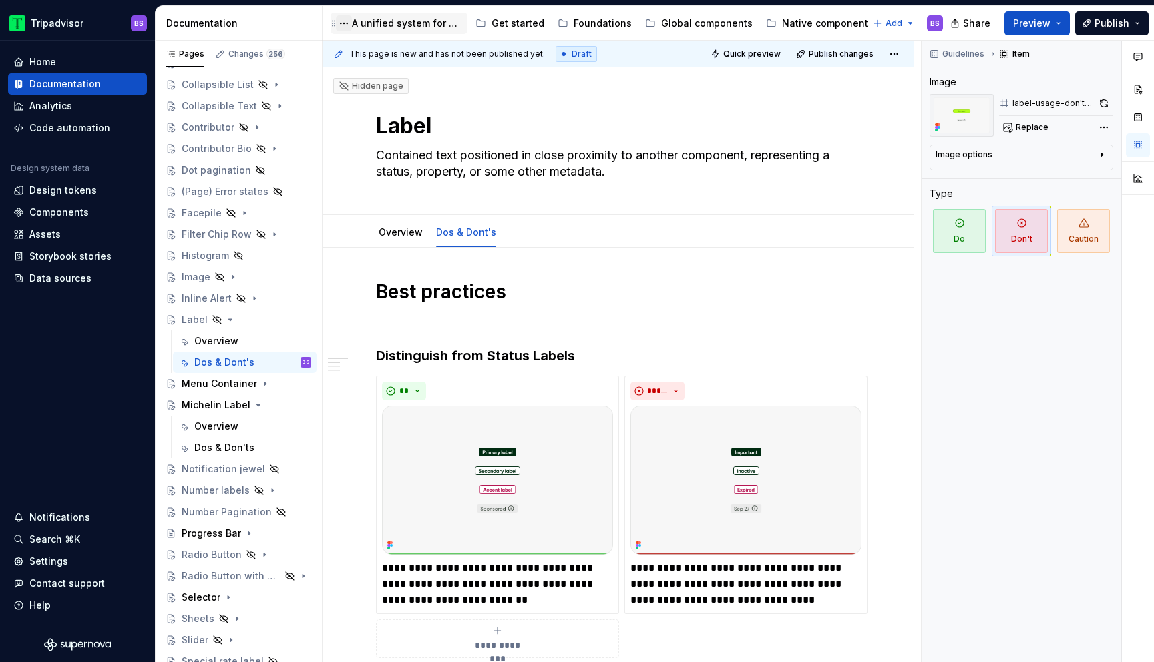
type textarea "*"
